Goal: Task Accomplishment & Management: Manage account settings

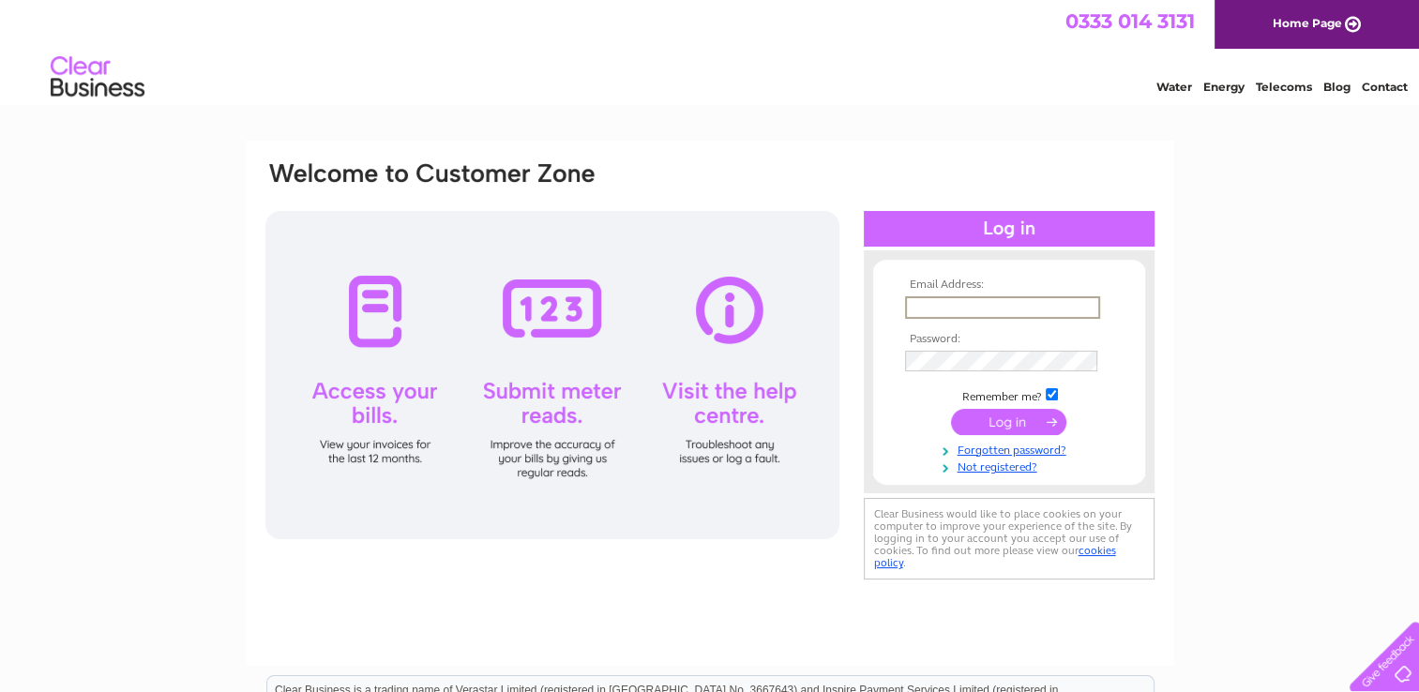
click at [1028, 302] on input "text" at bounding box center [1002, 307] width 195 height 23
type input "majorextensions123@hotmail.com"
click at [1020, 417] on input "submit" at bounding box center [1008, 420] width 115 height 26
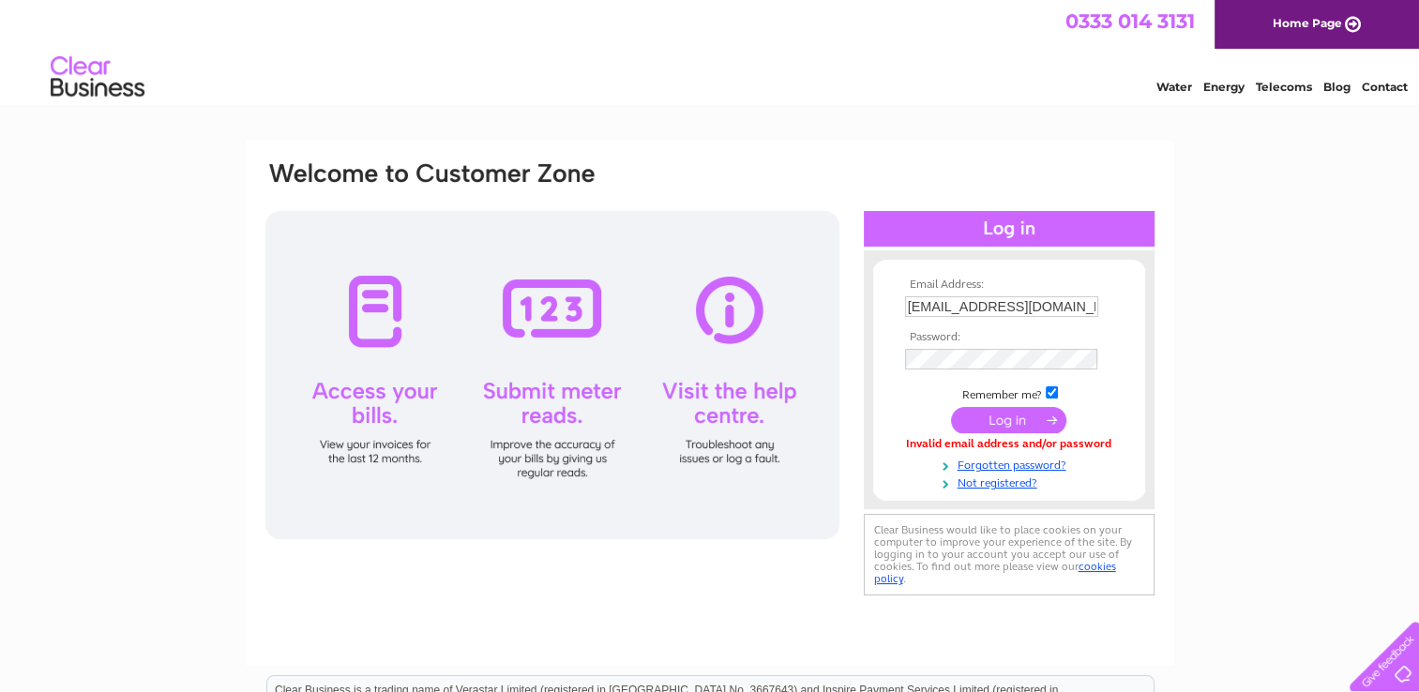
click at [1000, 423] on input "submit" at bounding box center [1008, 420] width 115 height 26
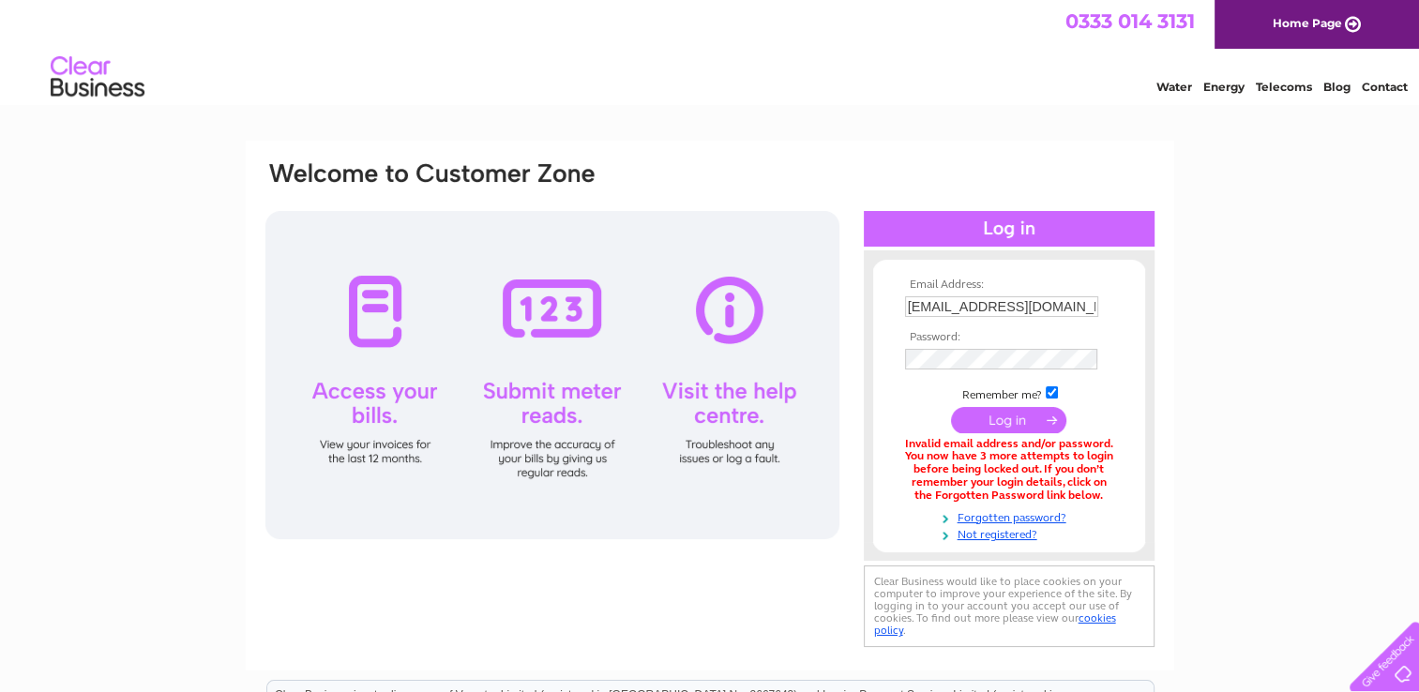
click at [1031, 417] on input "submit" at bounding box center [1008, 420] width 115 height 26
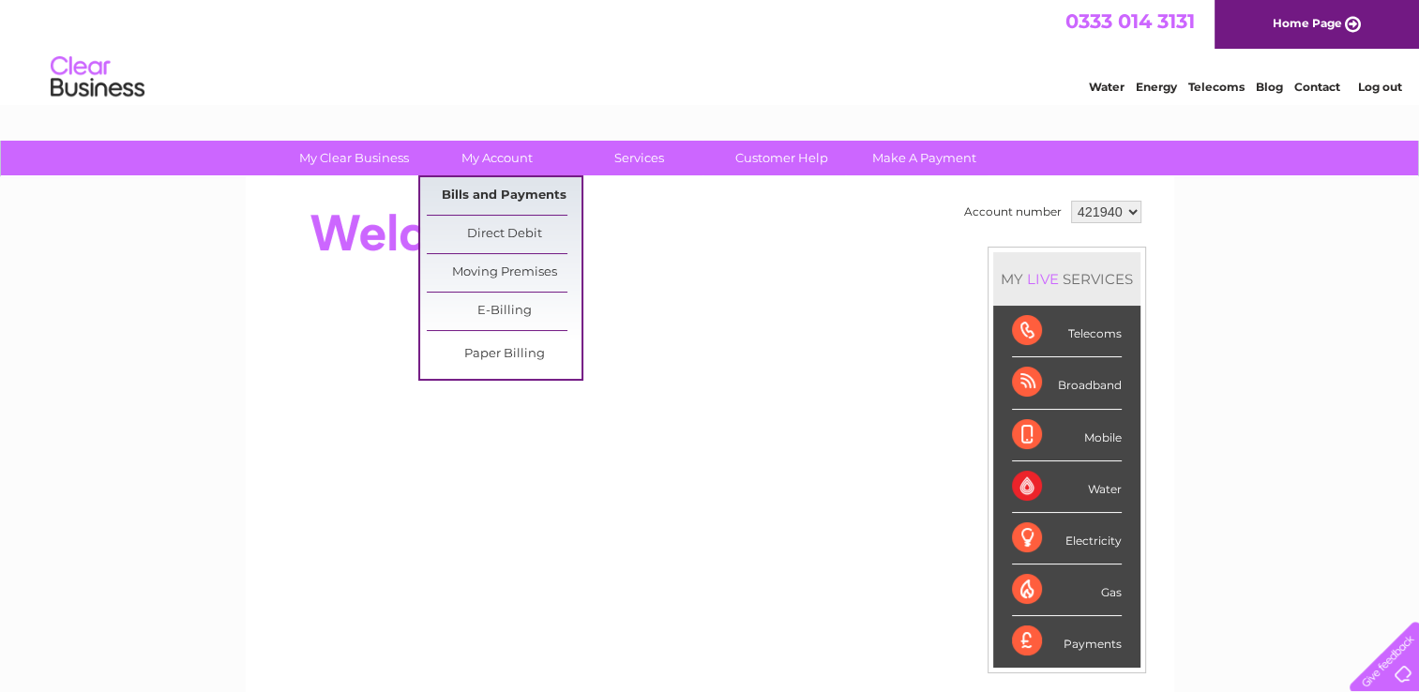
click at [506, 189] on link "Bills and Payments" at bounding box center [504, 196] width 155 height 38
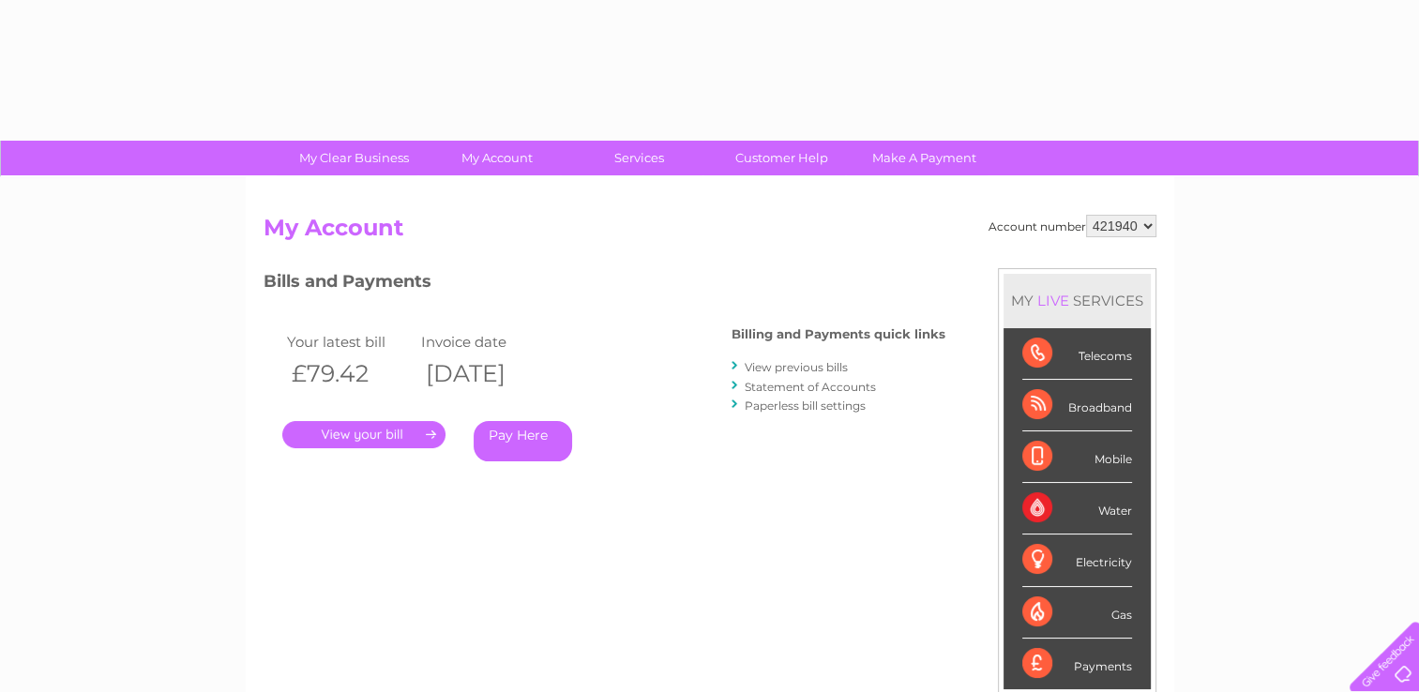
click at [348, 429] on link "." at bounding box center [363, 434] width 163 height 27
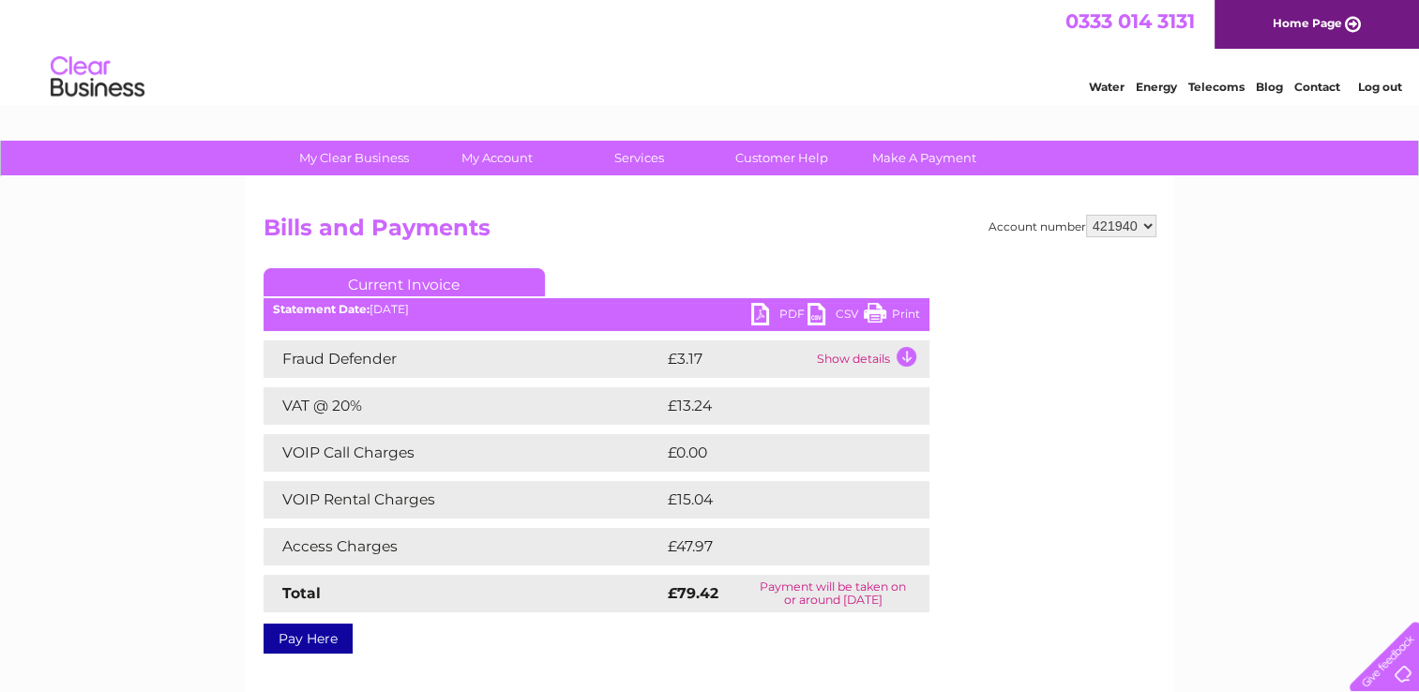
click at [912, 310] on link "Print" at bounding box center [892, 316] width 56 height 27
click at [1150, 223] on select "421940 986293" at bounding box center [1121, 226] width 70 height 23
select select "986293"
click at [1086, 215] on select "421940 986293" at bounding box center [1121, 226] width 70 height 23
click at [1030, 230] on div "Account number 421940 986293" at bounding box center [1073, 226] width 168 height 23
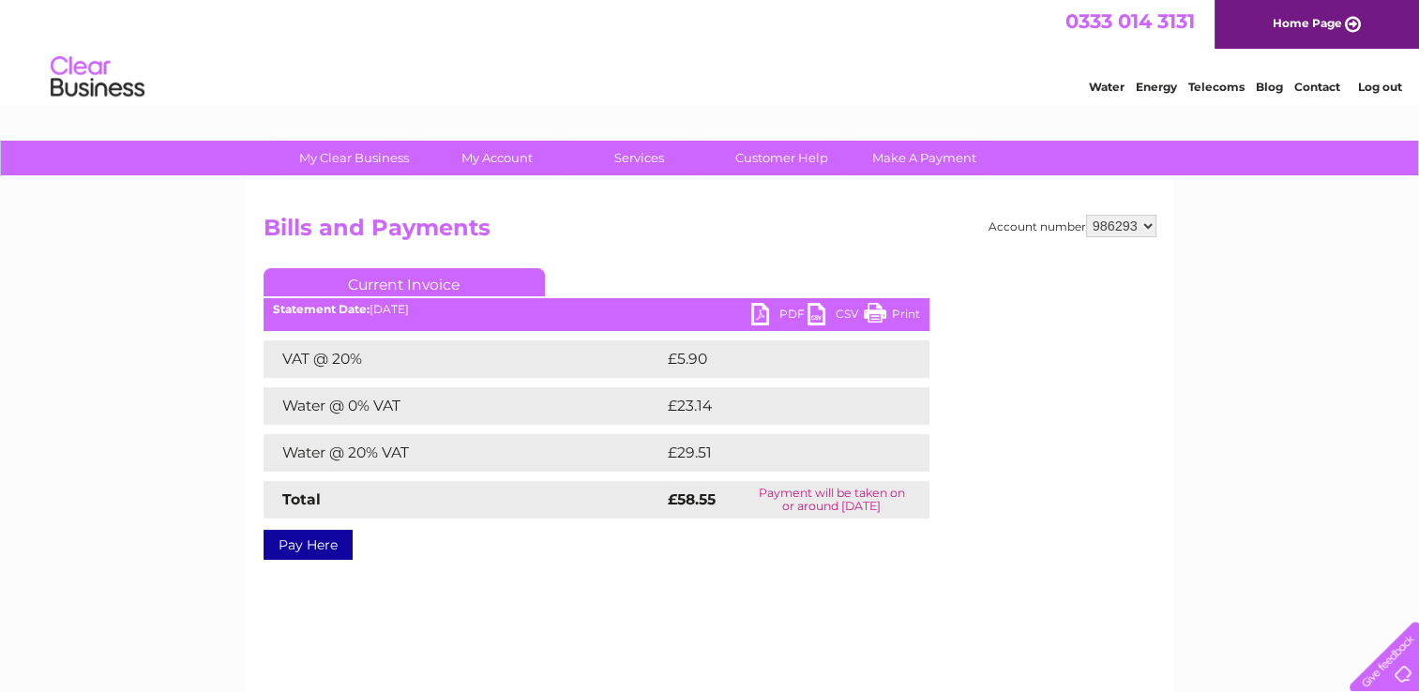
click at [905, 313] on link "Print" at bounding box center [892, 316] width 56 height 27
